Goal: Information Seeking & Learning: Compare options

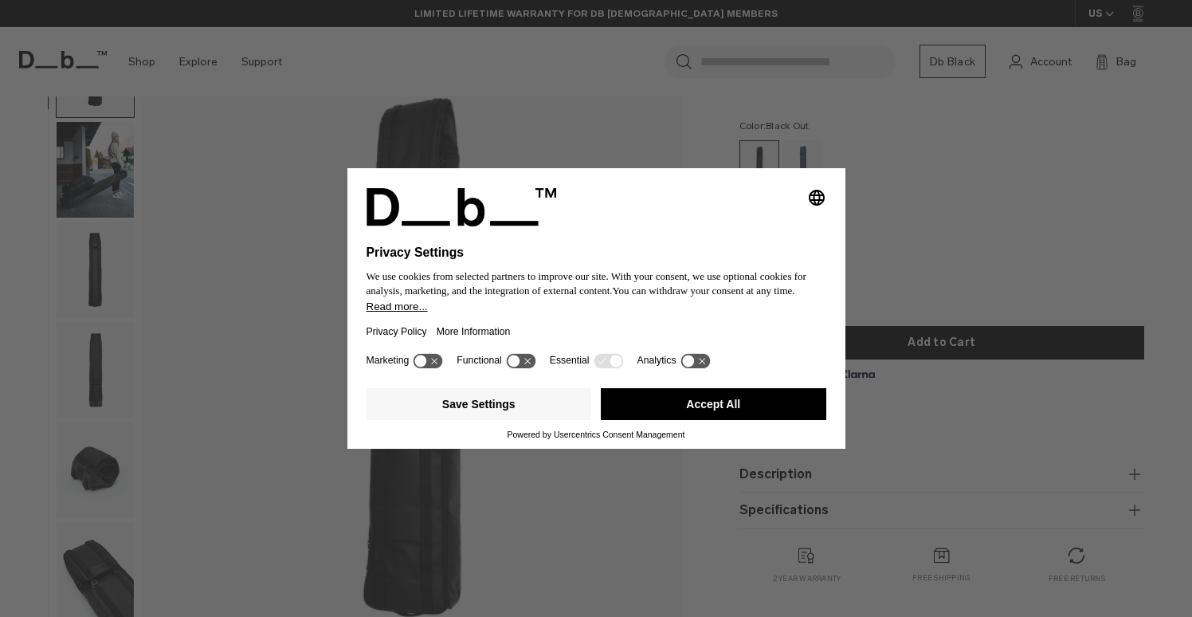
click at [914, 217] on div "Selecting an option will immediately change the language Privacy Settings We us…" at bounding box center [596, 308] width 1192 height 617
click at [750, 408] on button "Accept All" at bounding box center [713, 404] width 225 height 32
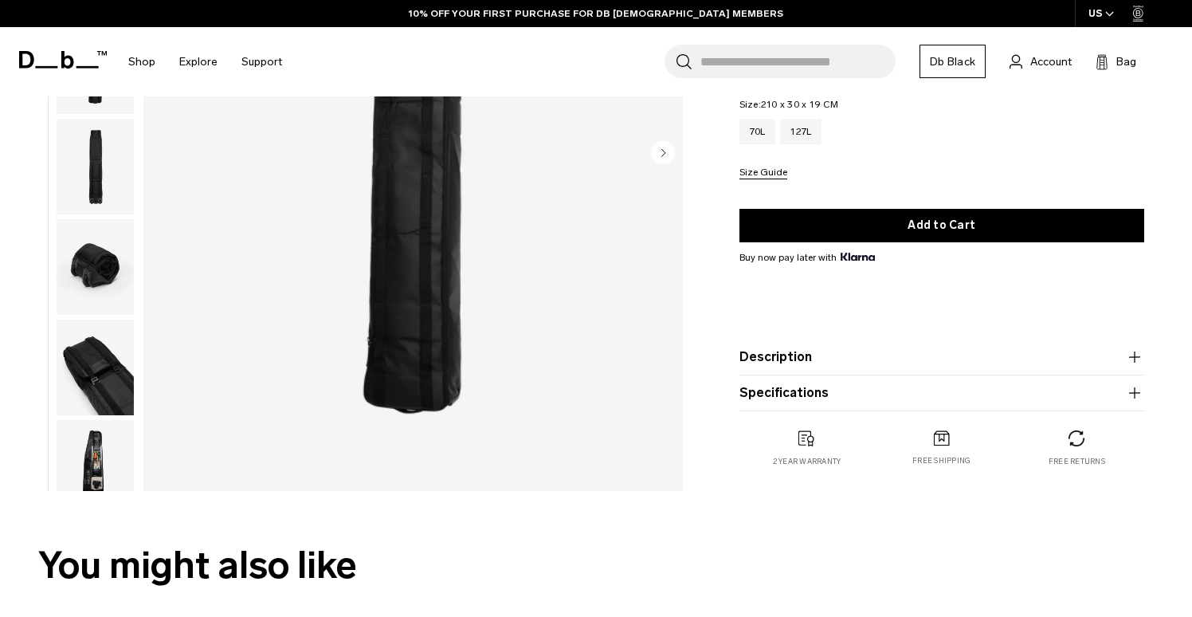
scroll to position [291, 0]
click at [793, 386] on button "Specifications" at bounding box center [941, 391] width 405 height 19
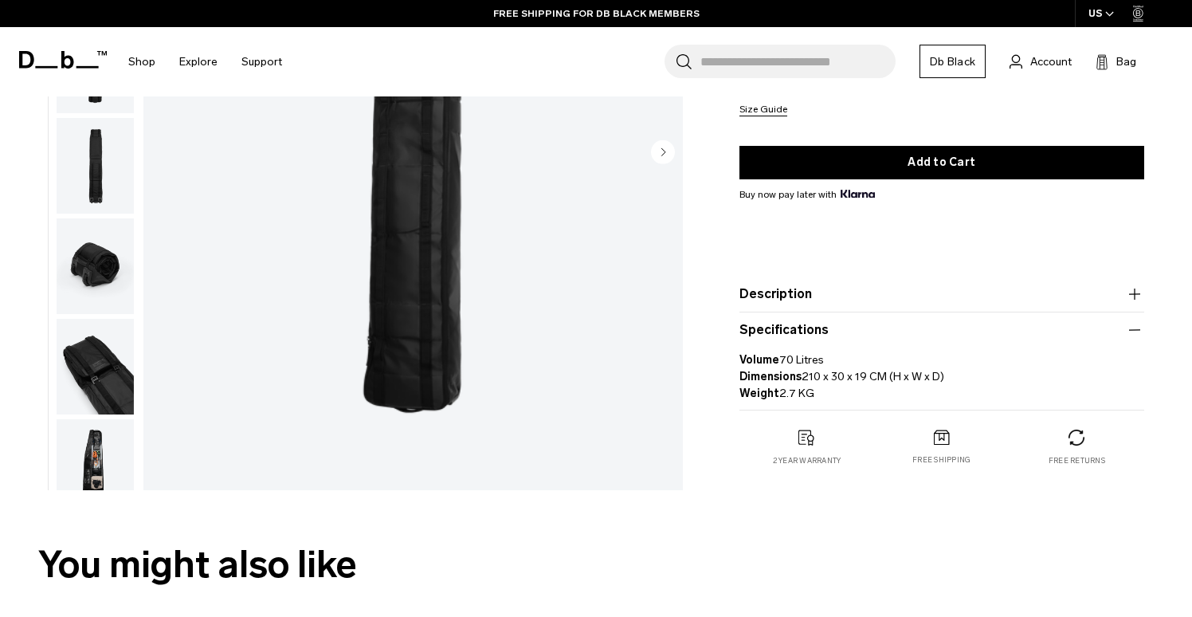
click at [1138, 287] on icon "button" at bounding box center [1134, 293] width 19 height 19
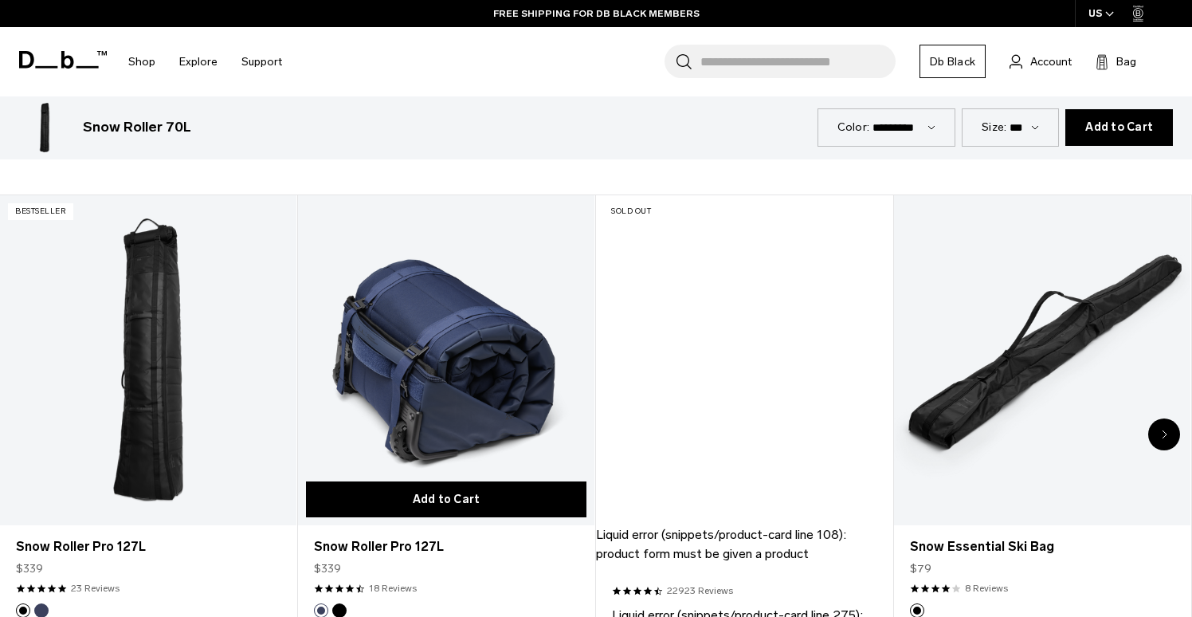
scroll to position [883, 0]
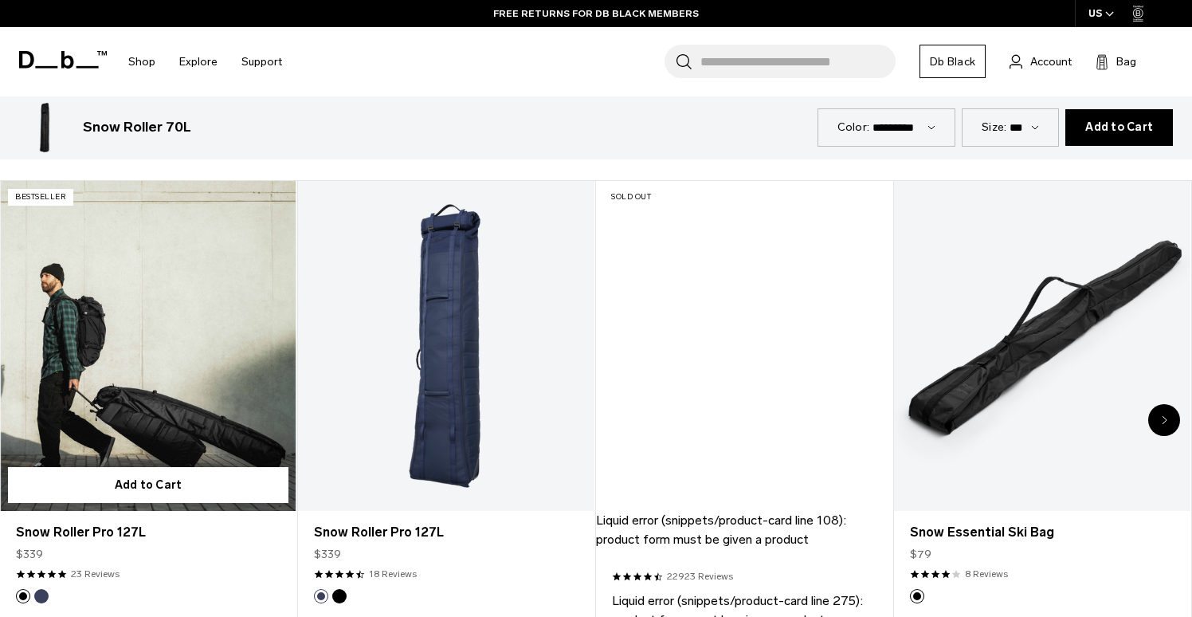
click at [151, 347] on link "Snow Roller Pro 127L" at bounding box center [148, 345] width 296 height 329
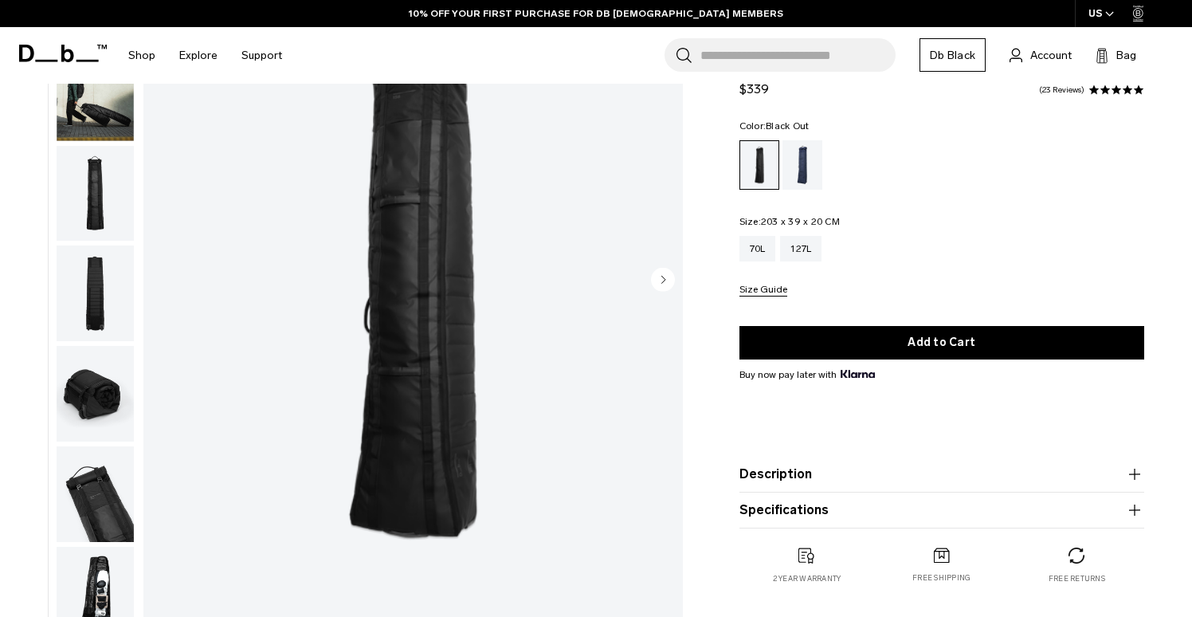
scroll to position [182, 0]
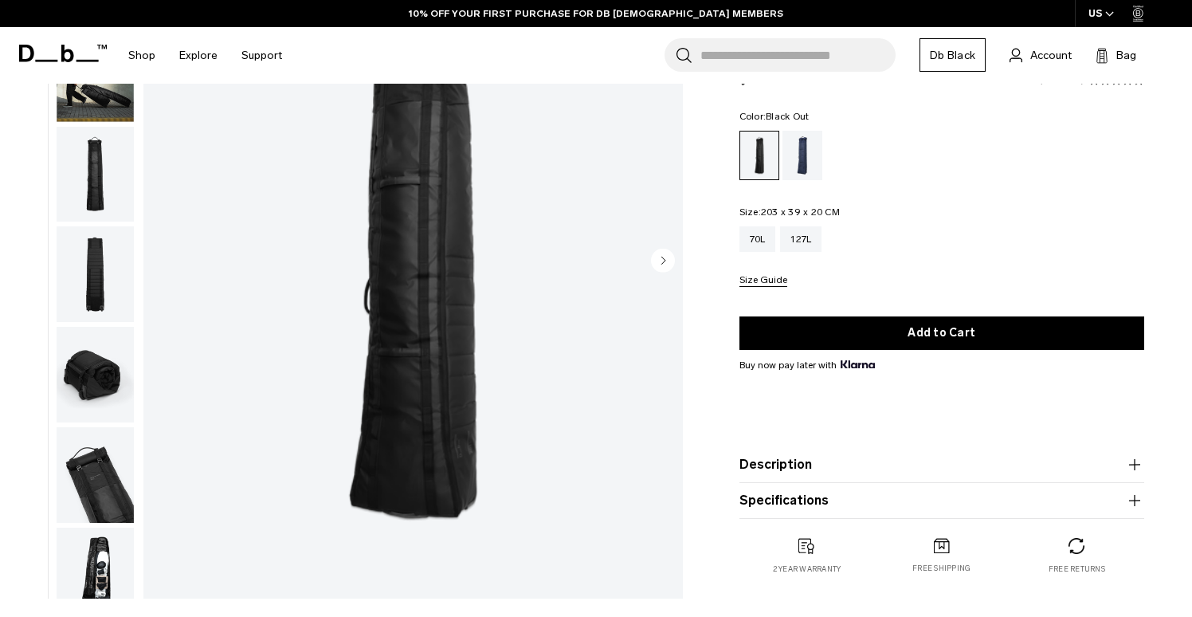
click at [793, 464] on button "Description" at bounding box center [941, 464] width 405 height 19
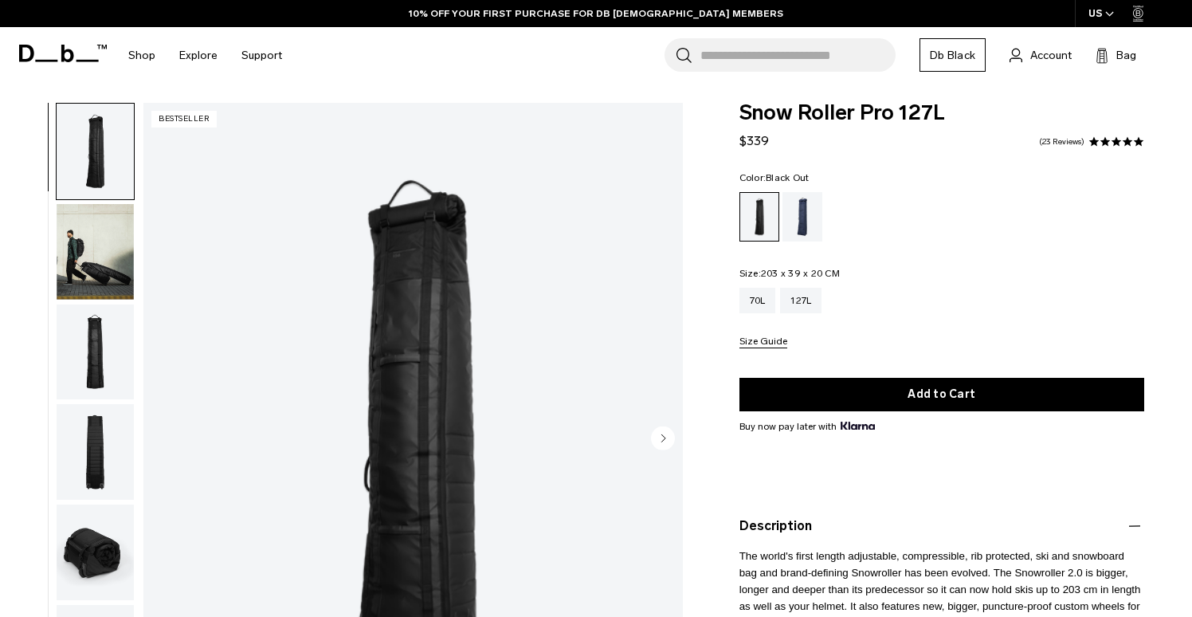
scroll to position [0, 0]
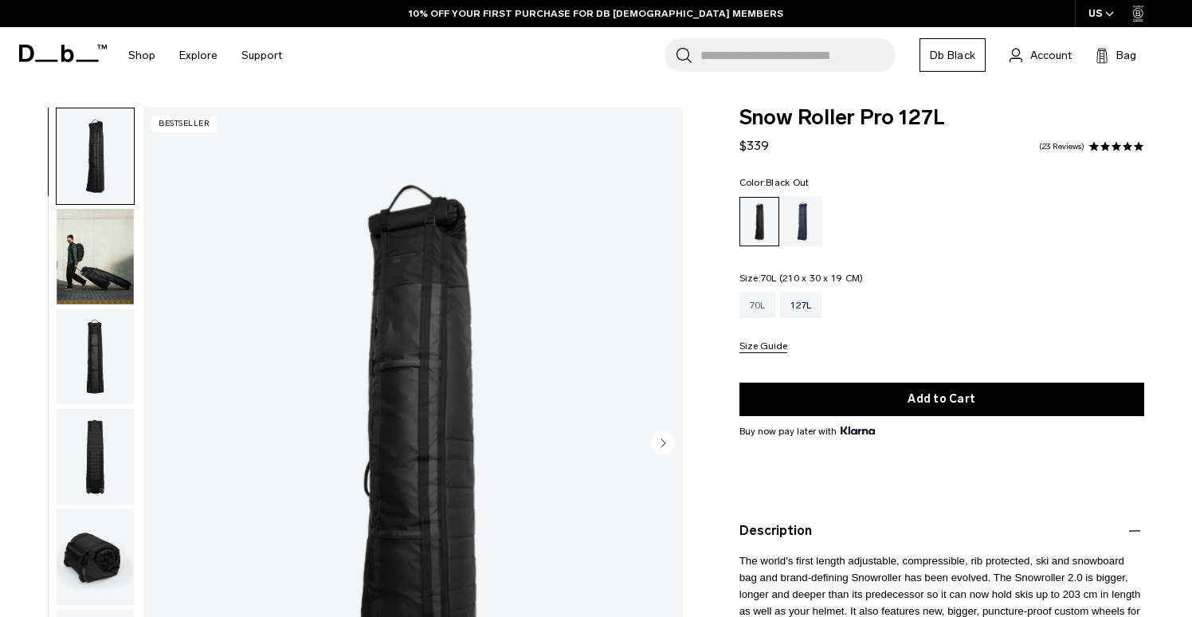
click at [760, 304] on div "70L" at bounding box center [757, 304] width 37 height 25
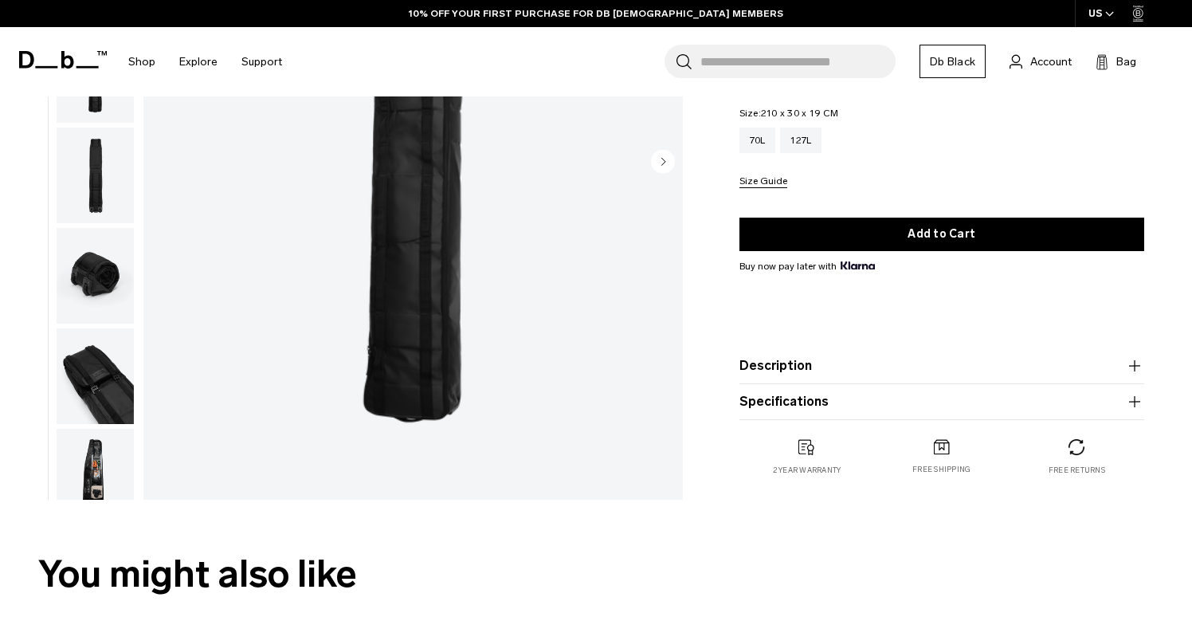
scroll to position [289, 0]
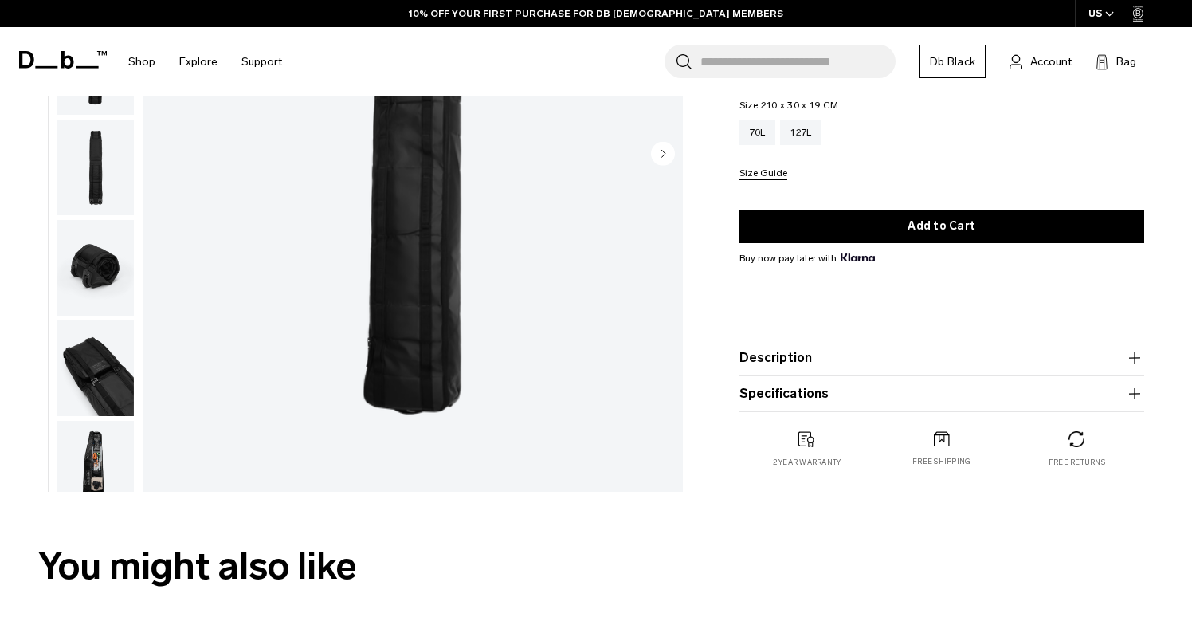
click at [790, 354] on button "Description" at bounding box center [941, 357] width 405 height 19
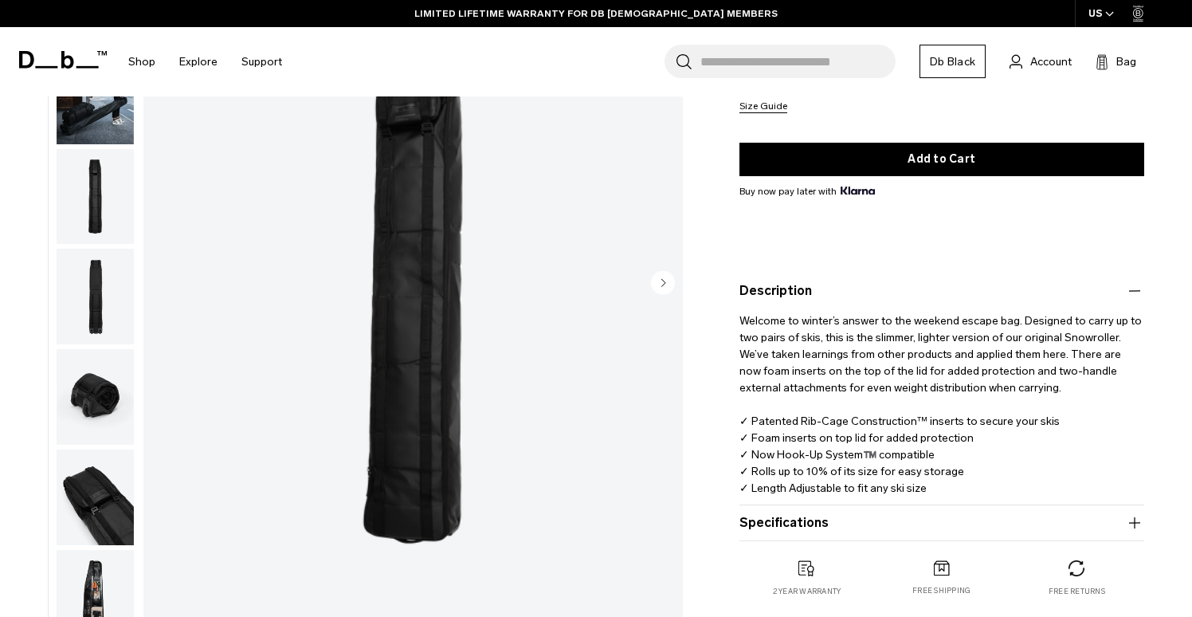
scroll to position [273, 0]
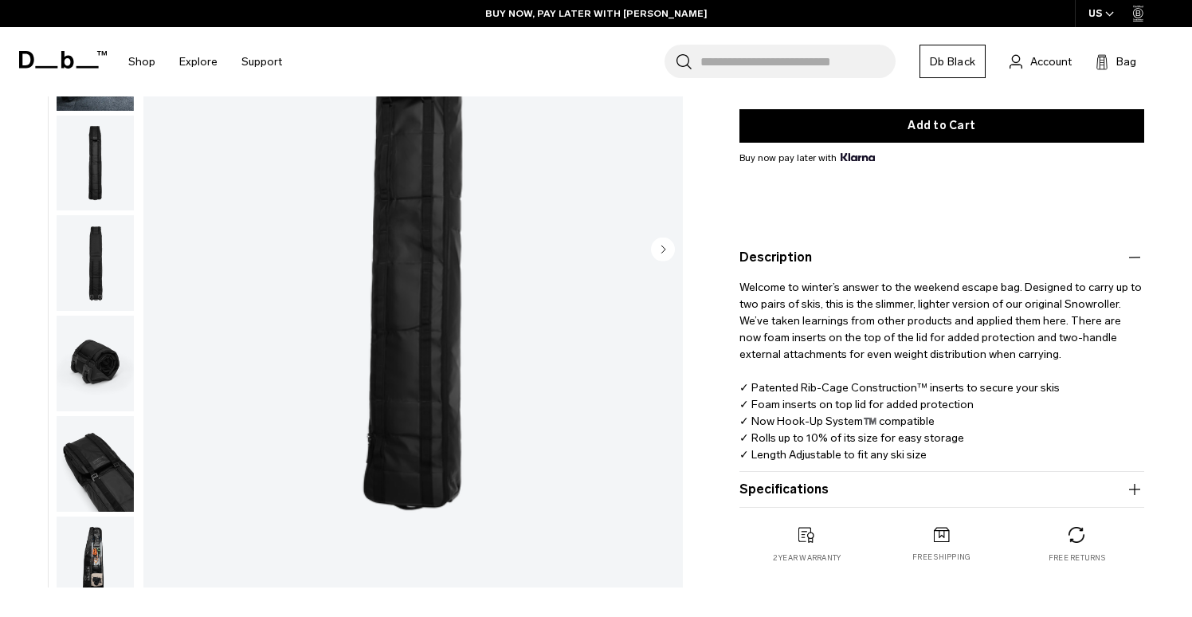
click at [1080, 492] on button "Specifications" at bounding box center [941, 489] width 405 height 19
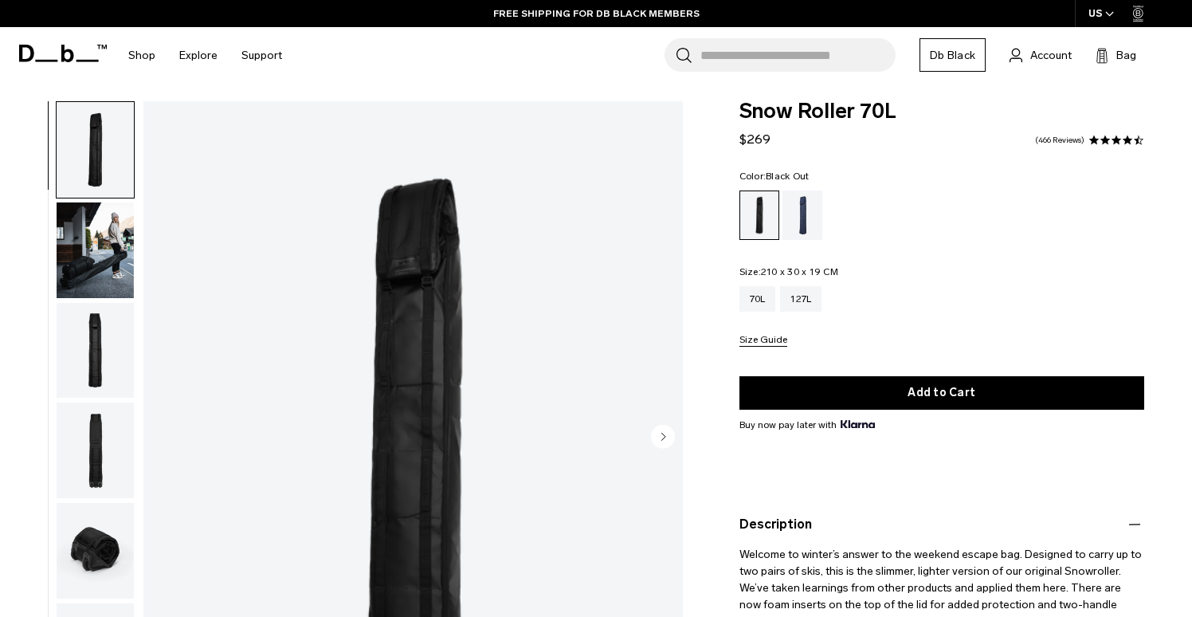
scroll to position [0, 0]
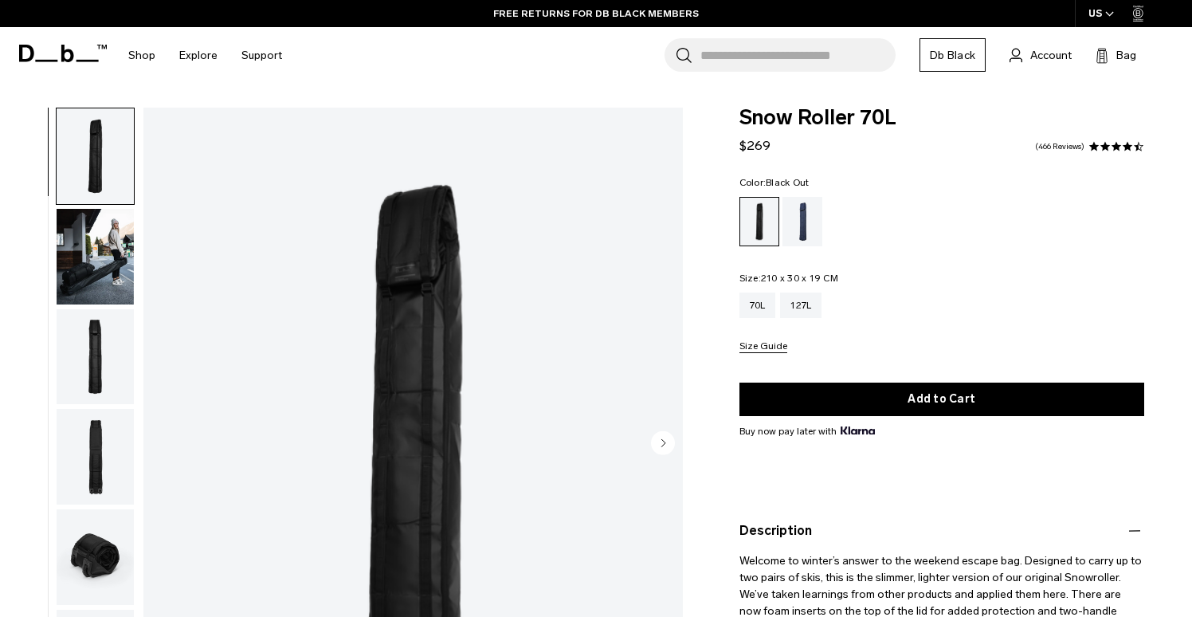
click at [764, 353] on button "Size Guide" at bounding box center [763, 347] width 48 height 12
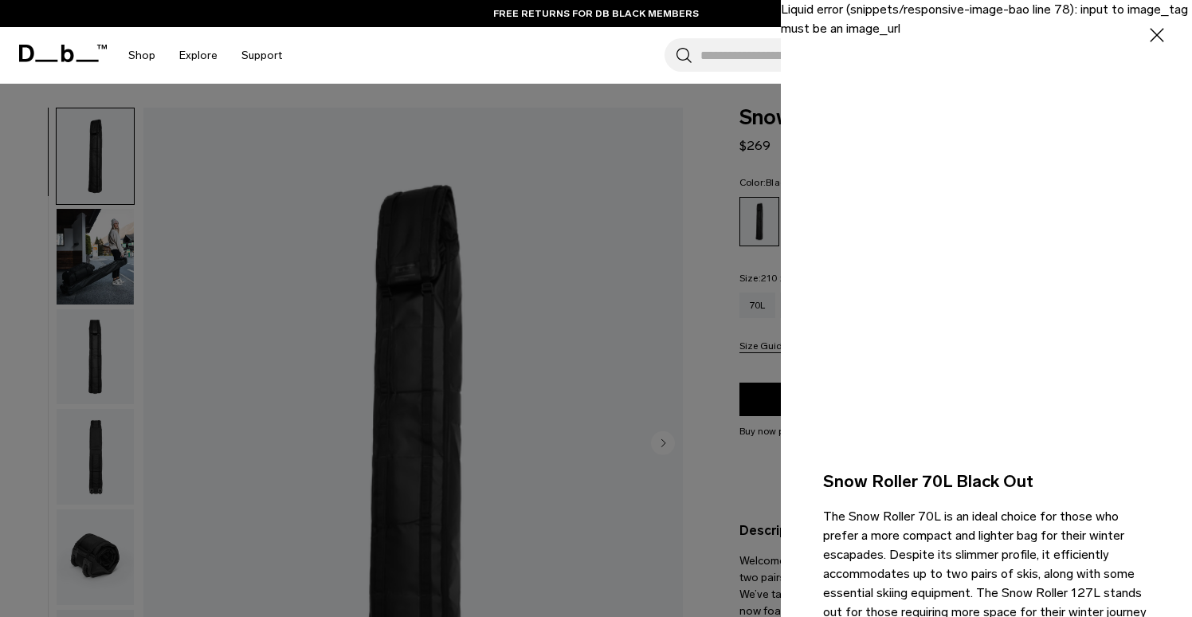
click at [1157, 36] on icon "button" at bounding box center [1157, 35] width 23 height 23
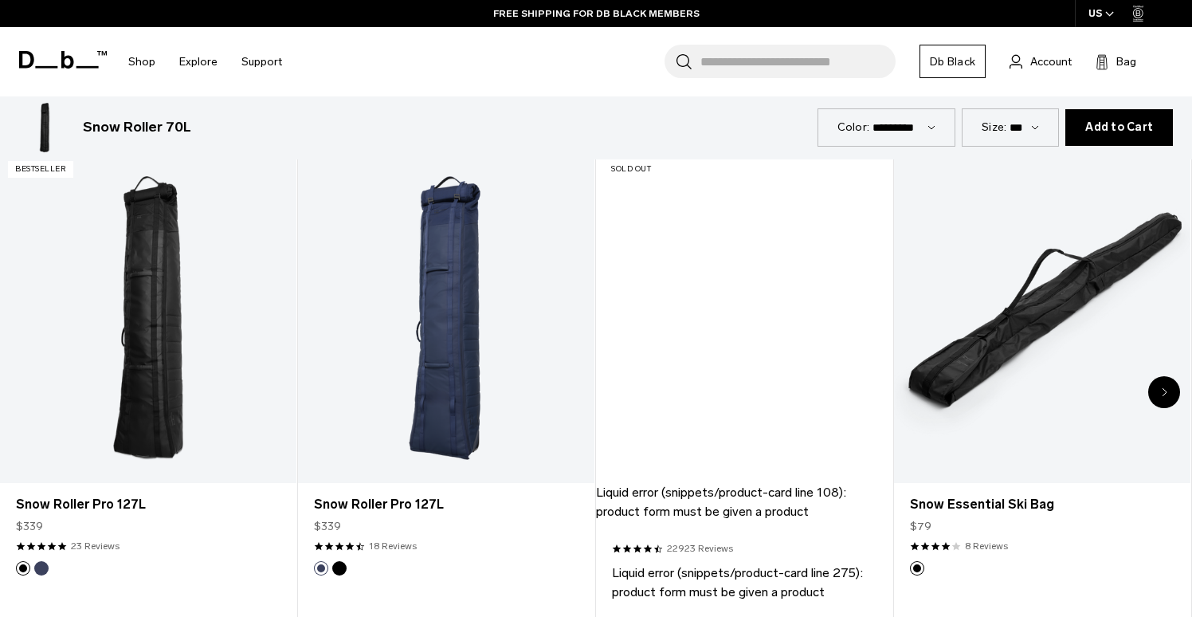
scroll to position [910, 0]
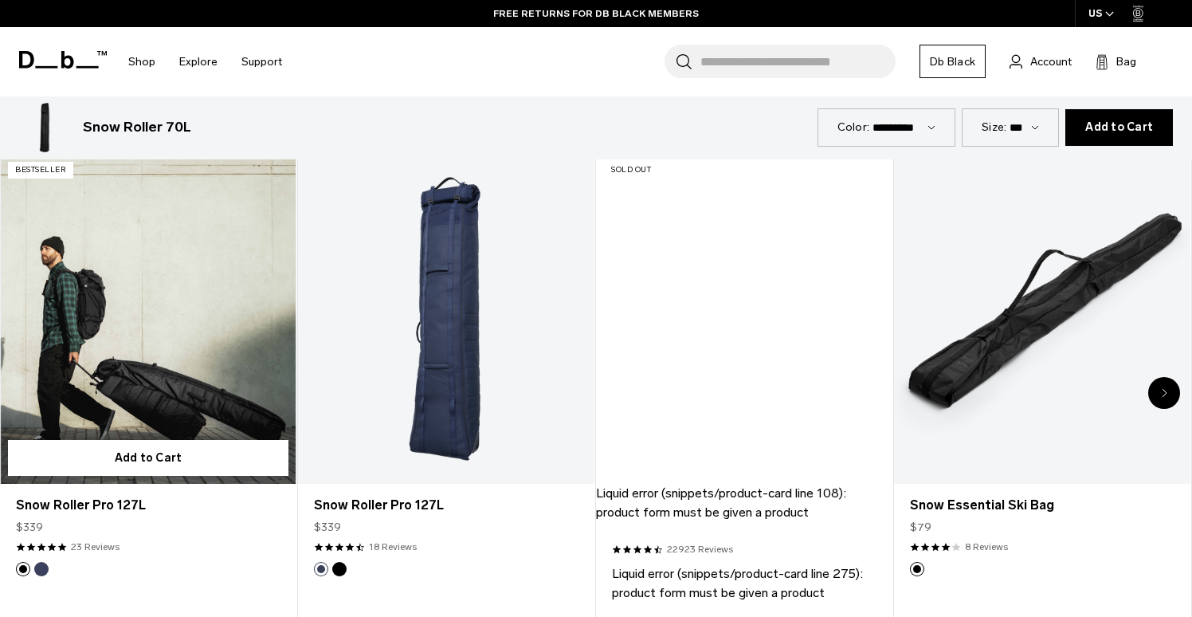
click at [240, 288] on link "Snow Roller Pro 127L" at bounding box center [148, 318] width 296 height 329
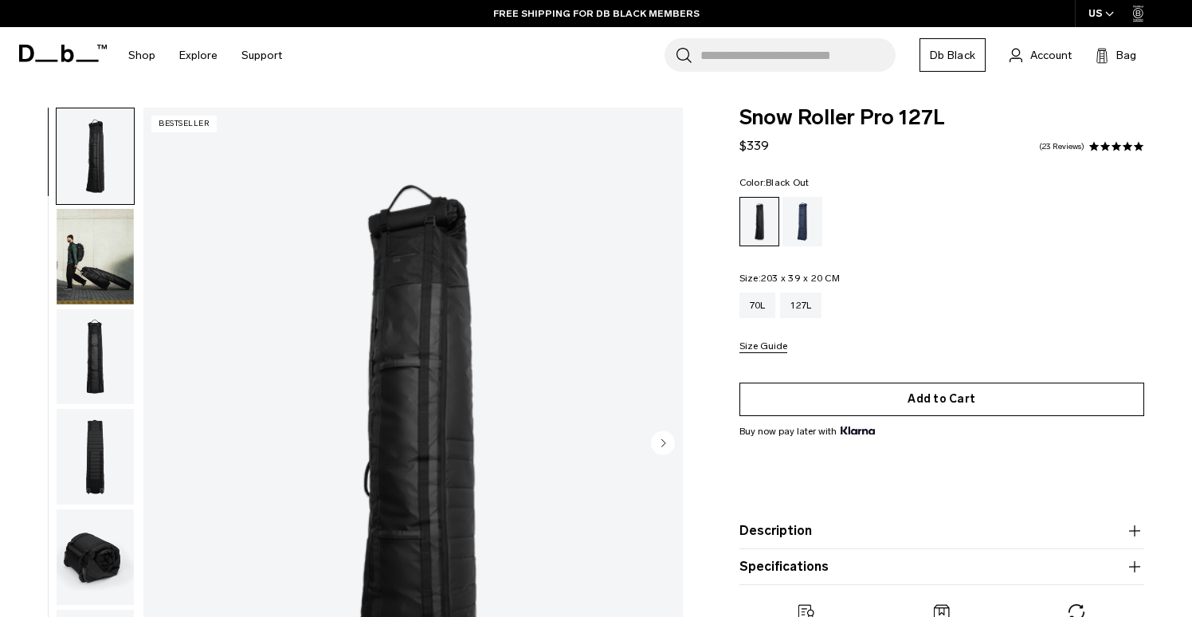
click at [915, 394] on button "Add to Cart" at bounding box center [941, 398] width 405 height 33
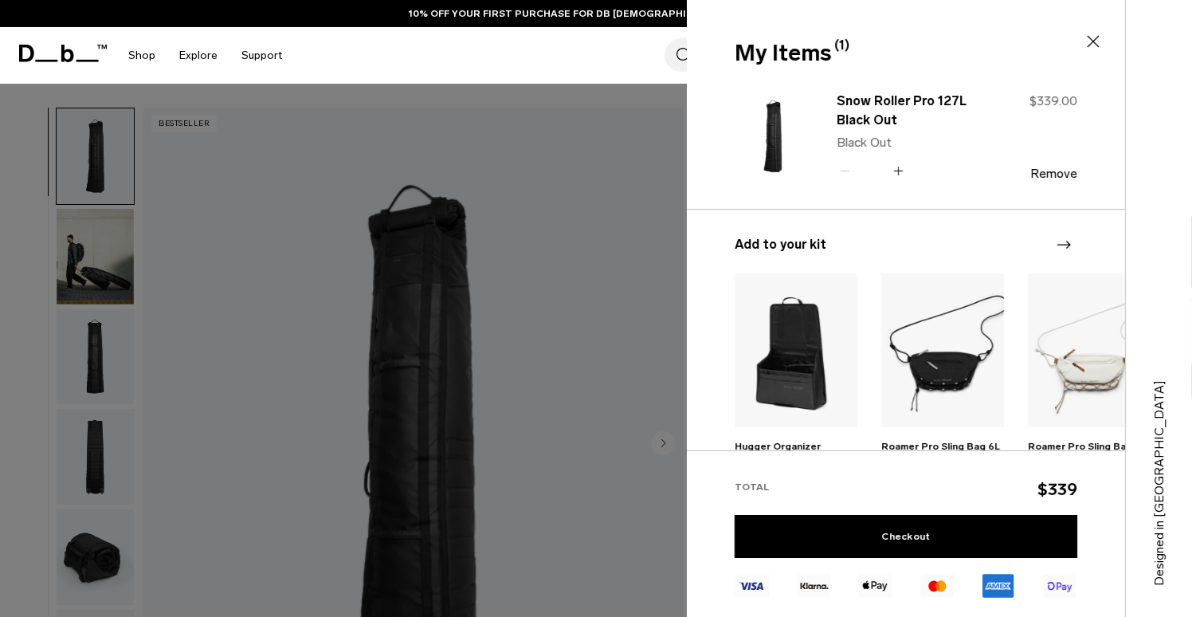
click at [1094, 39] on icon at bounding box center [1092, 41] width 19 height 19
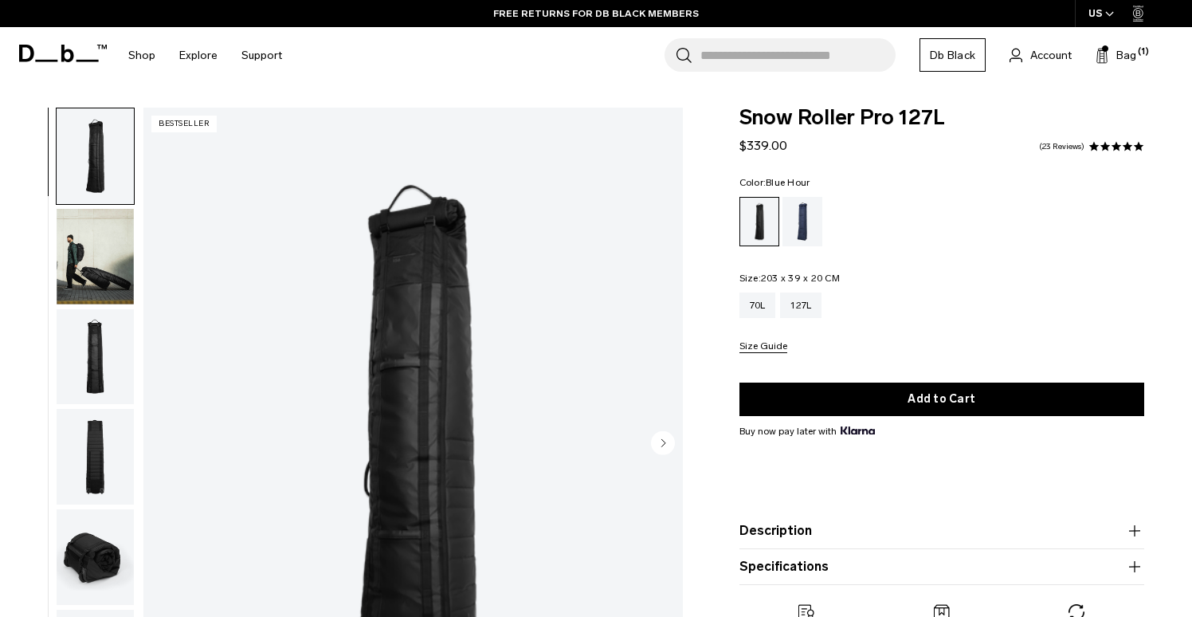
click at [796, 229] on div "Blue Hour" at bounding box center [802, 221] width 41 height 49
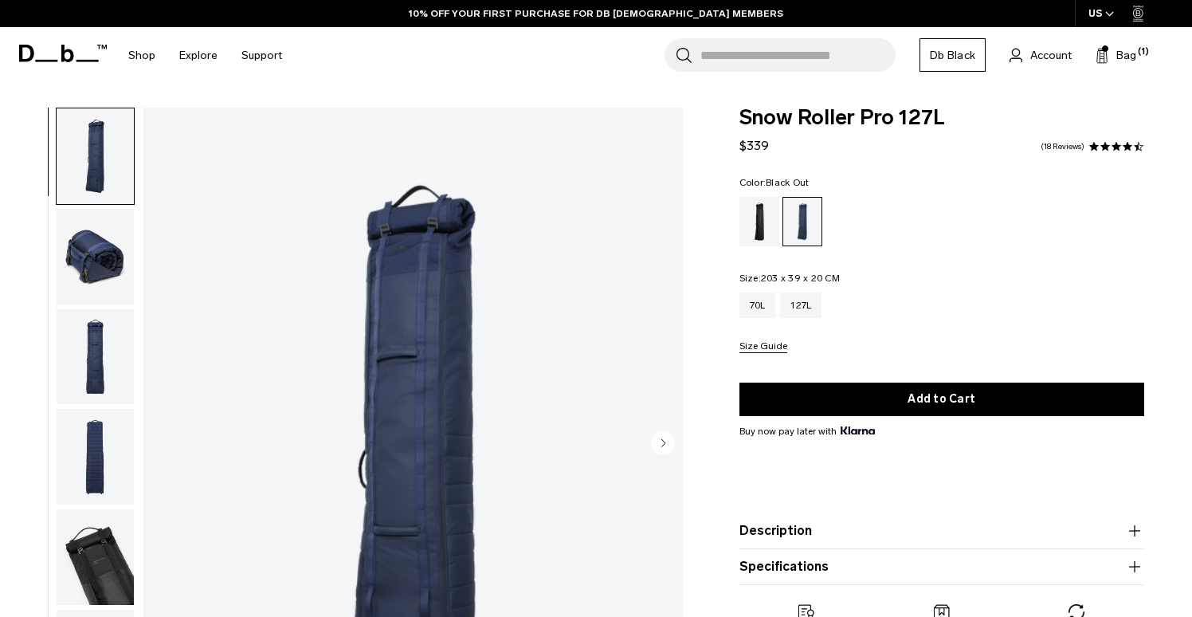
click at [762, 231] on div "Black Out" at bounding box center [759, 221] width 41 height 49
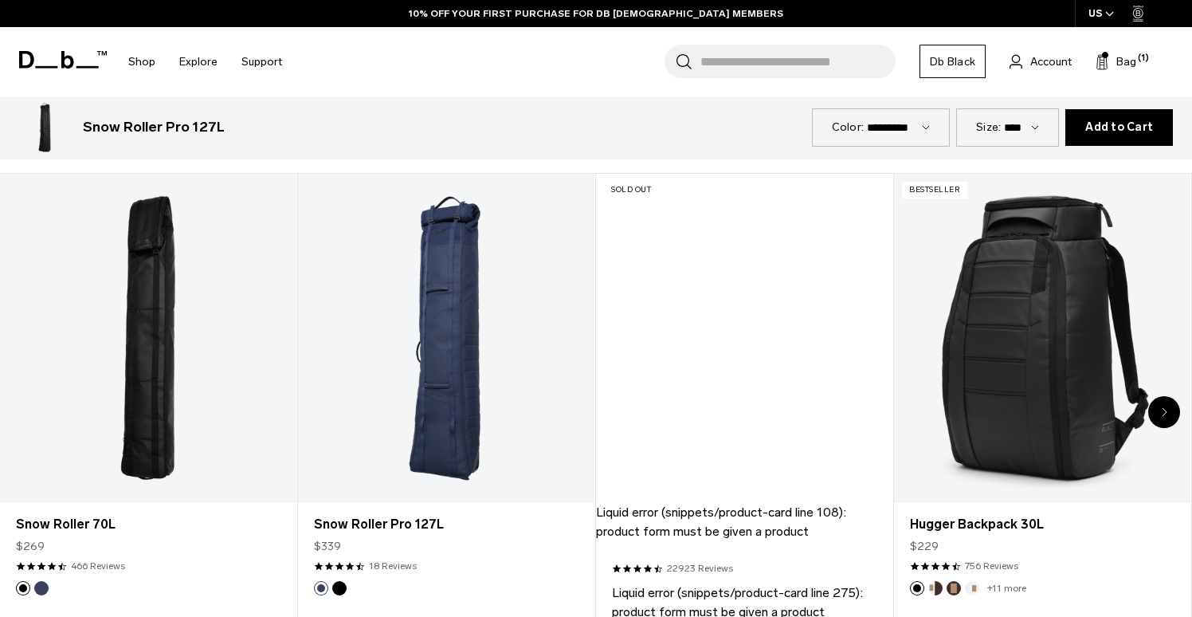
scroll to position [750, 0]
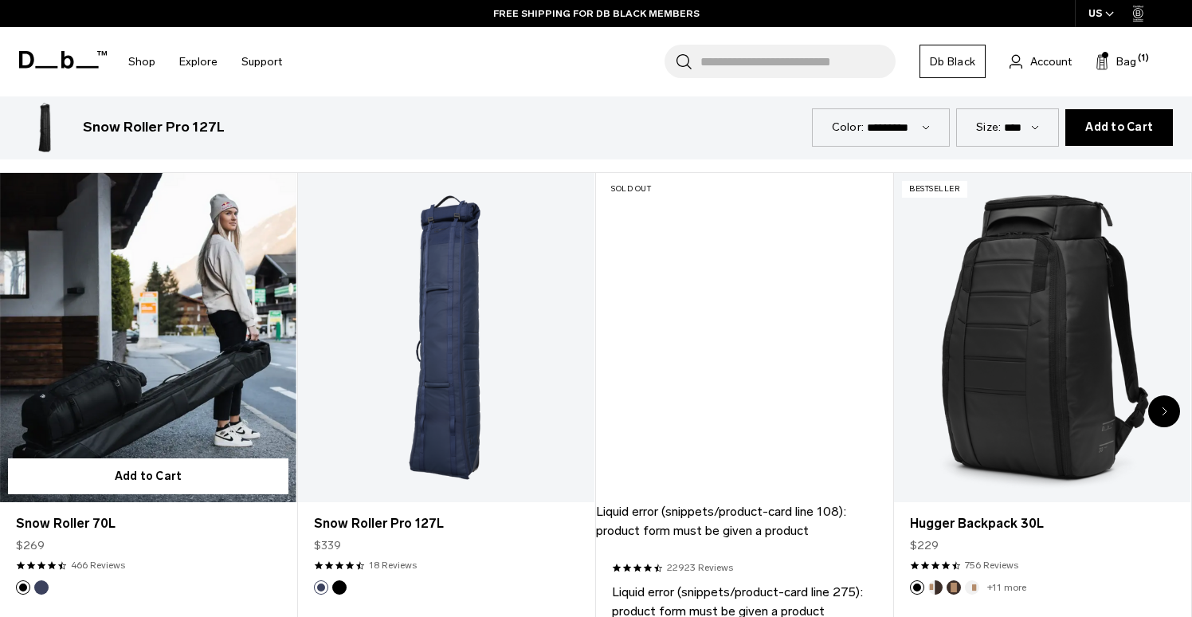
click at [173, 309] on link "Snow Roller 70L" at bounding box center [148, 337] width 296 height 329
